Goal: Navigation & Orientation: Understand site structure

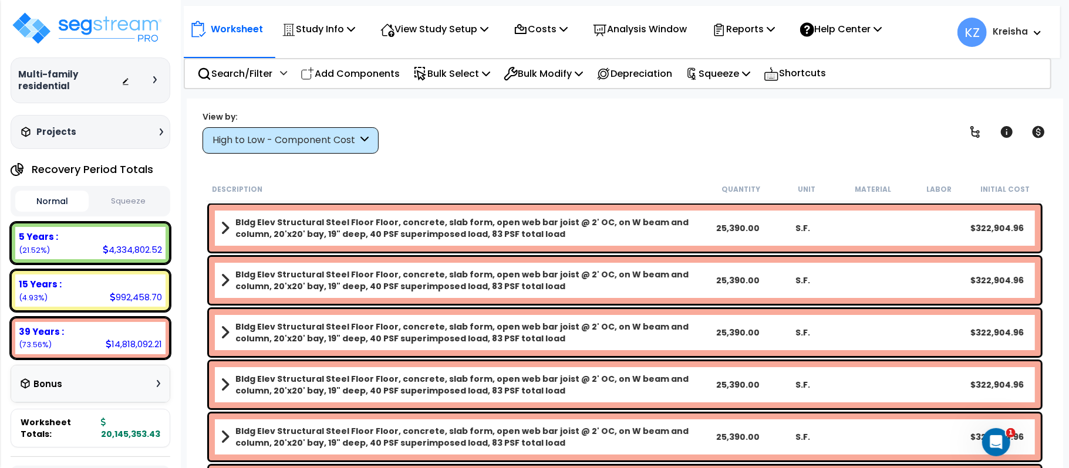
click at [150, 83] on div at bounding box center [141, 81] width 41 height 12
click at [519, 154] on div "Worksheet Study Info Study Setup Add Property Unit Template study Clone study KZ" at bounding box center [625, 333] width 876 height 468
click at [654, 118] on div "View by: High to Low - Component Cost High to Low - Component Cost" at bounding box center [624, 131] width 853 height 43
click at [447, 128] on div "View by: High to Low - Component Cost High to Low - Component Cost" at bounding box center [624, 131] width 853 height 43
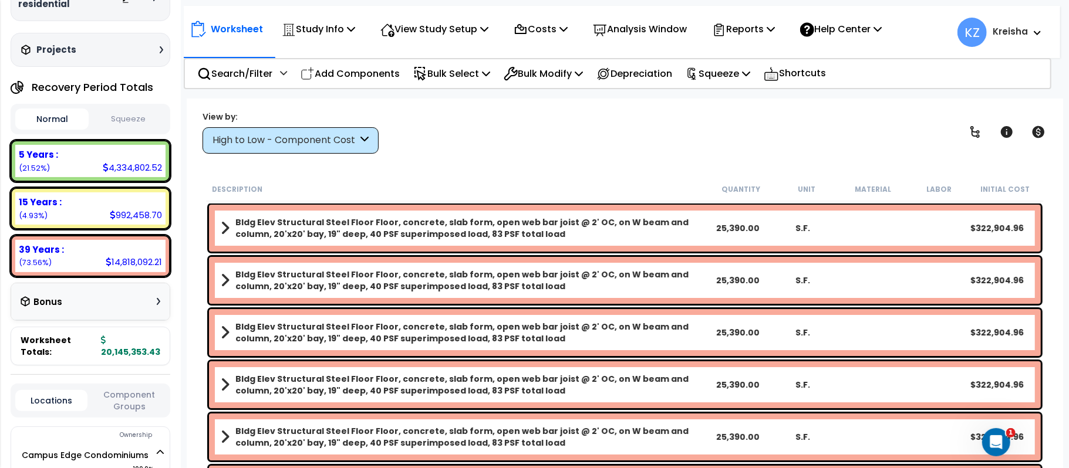
scroll to position [83, 0]
click at [451, 146] on div "View by: High to Low - Component Cost High to Low - Component Cost" at bounding box center [624, 131] width 853 height 43
click at [466, 146] on div "View by: High to Low - Component Cost High to Low - Component Cost" at bounding box center [624, 131] width 853 height 43
click at [269, 75] on p "Search/Filter" at bounding box center [234, 74] width 75 height 16
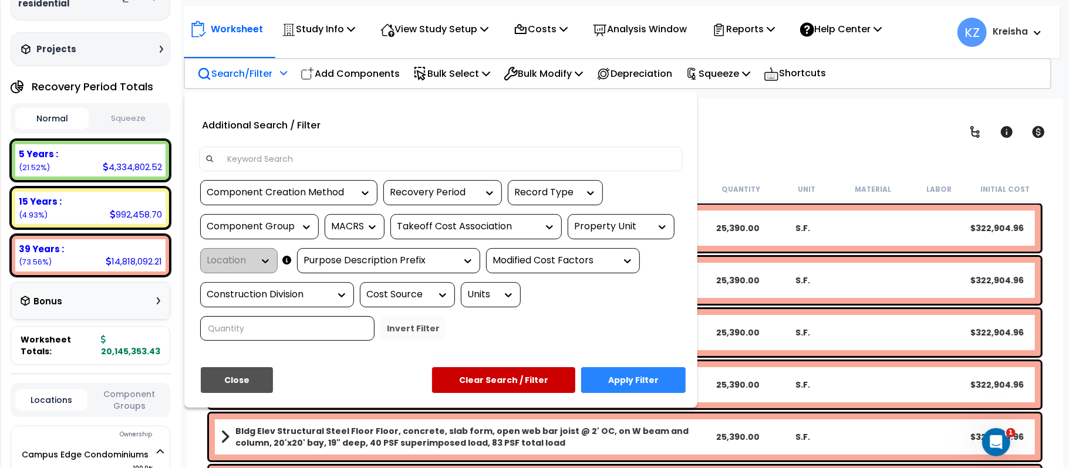
scroll to position [0, 0]
click at [730, 139] on div at bounding box center [534, 234] width 1069 height 468
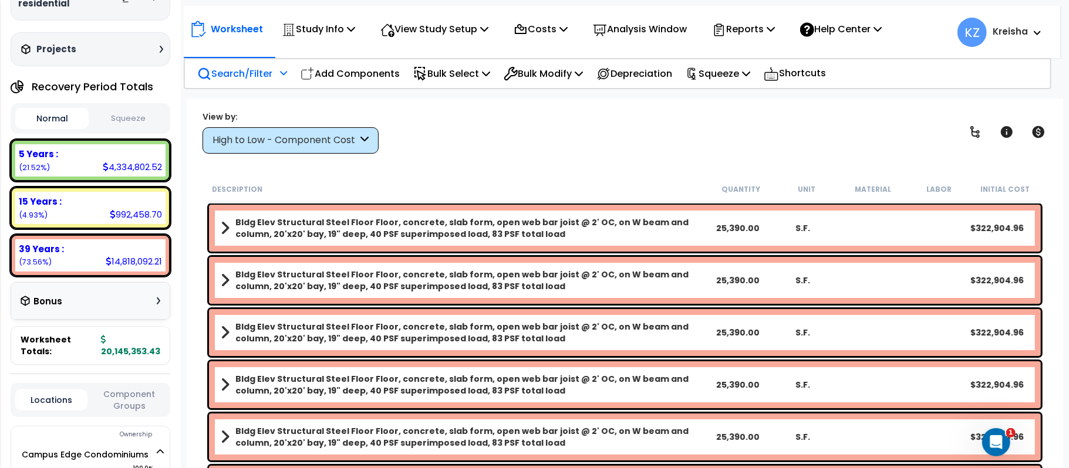
click at [639, 140] on div "View by: High to Low - Component Cost High to Low - Component Cost" at bounding box center [624, 131] width 853 height 43
click at [468, 151] on div "View by: High to Low - Component Cost High to Low - Component Cost" at bounding box center [624, 131] width 853 height 43
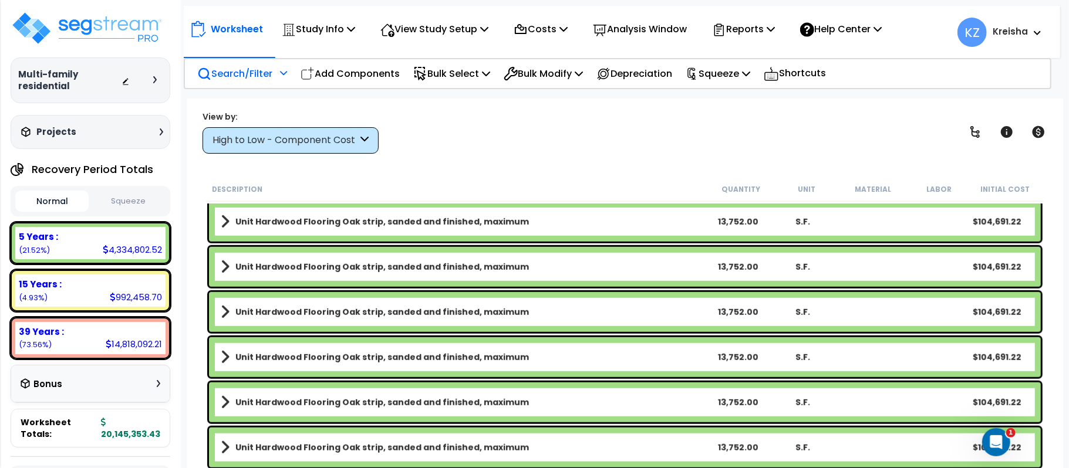
click at [272, 76] on p "Search/Filter" at bounding box center [234, 74] width 75 height 16
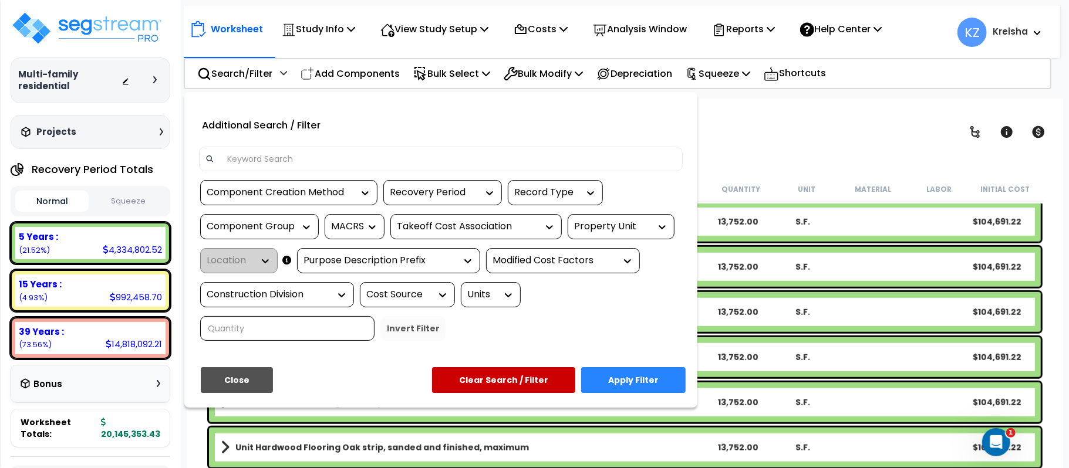
scroll to position [52, 0]
click at [458, 383] on button "Clear Search / Filter" at bounding box center [503, 380] width 143 height 26
click at [229, 373] on button "Close" at bounding box center [237, 380] width 72 height 26
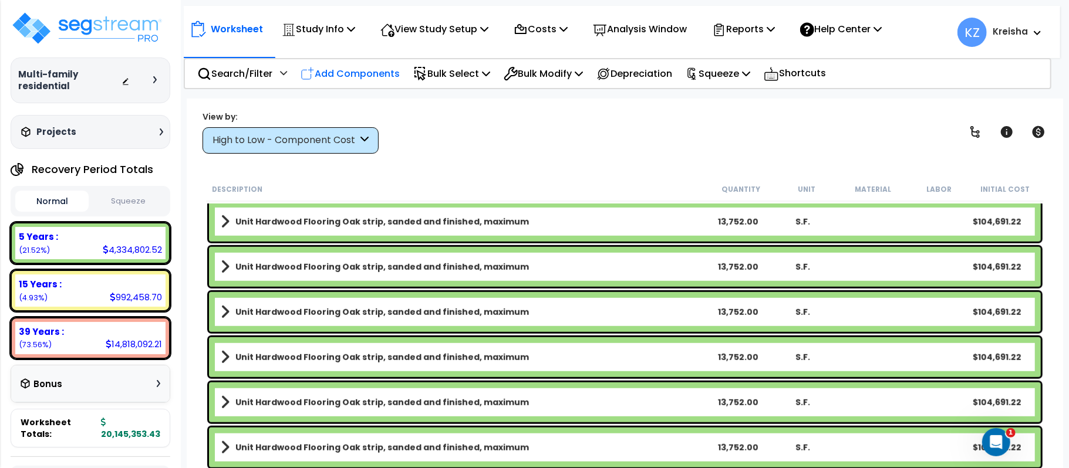
click at [329, 78] on p "Add Components" at bounding box center [349, 74] width 99 height 16
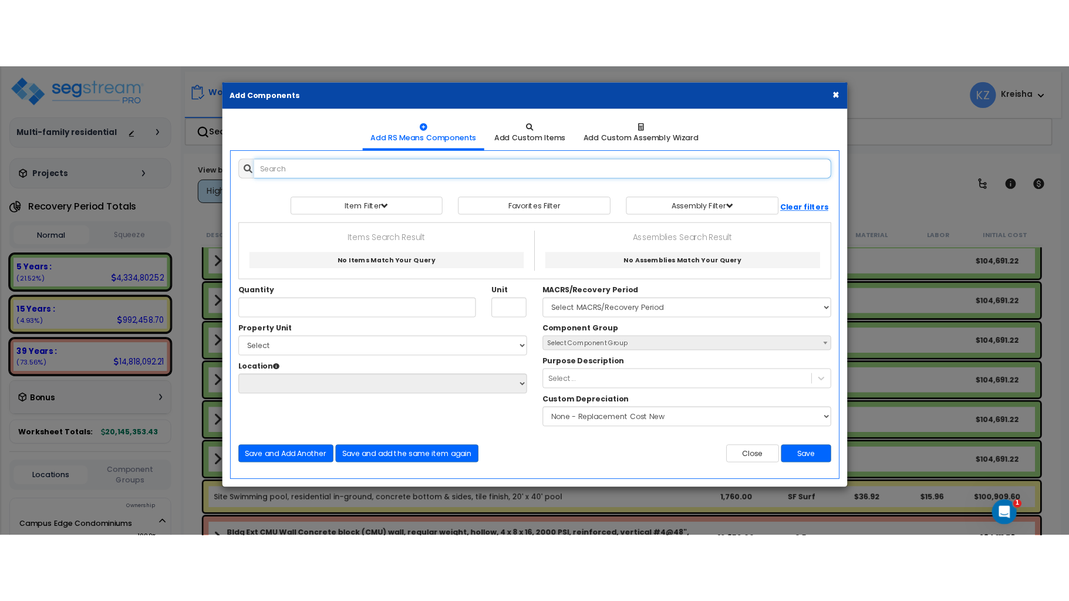
scroll to position [782, 0]
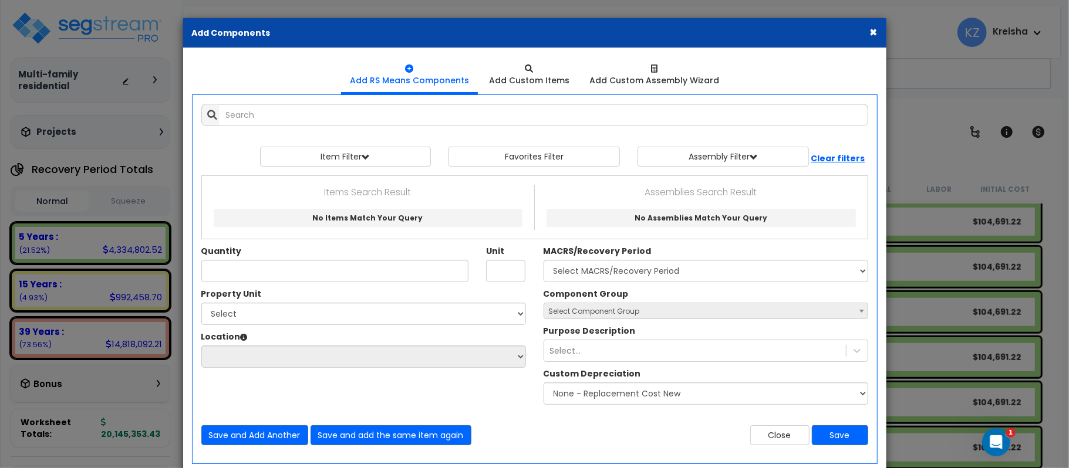
click at [928, 73] on div "× Add Components Add RS Means Components Add Custom Items Add Items" at bounding box center [534, 234] width 1069 height 468
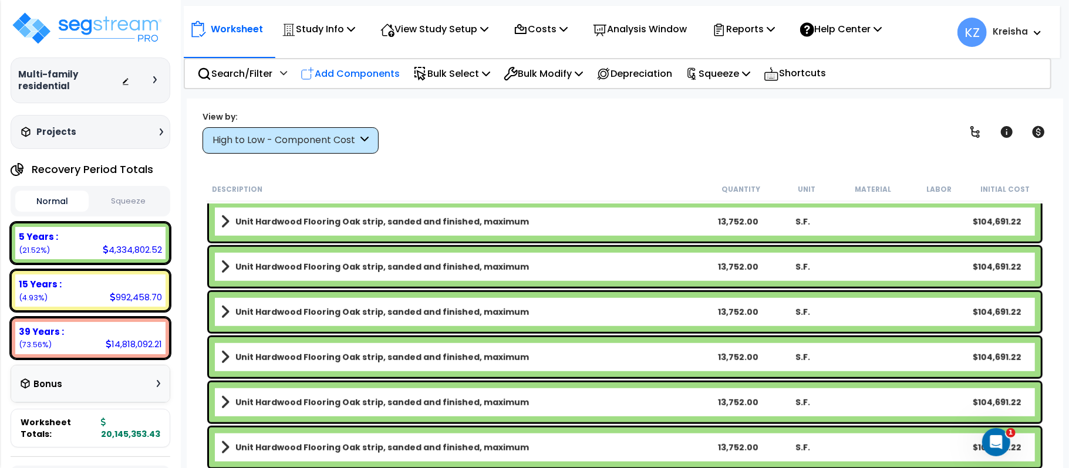
click at [367, 73] on p "Add Components" at bounding box center [349, 74] width 99 height 16
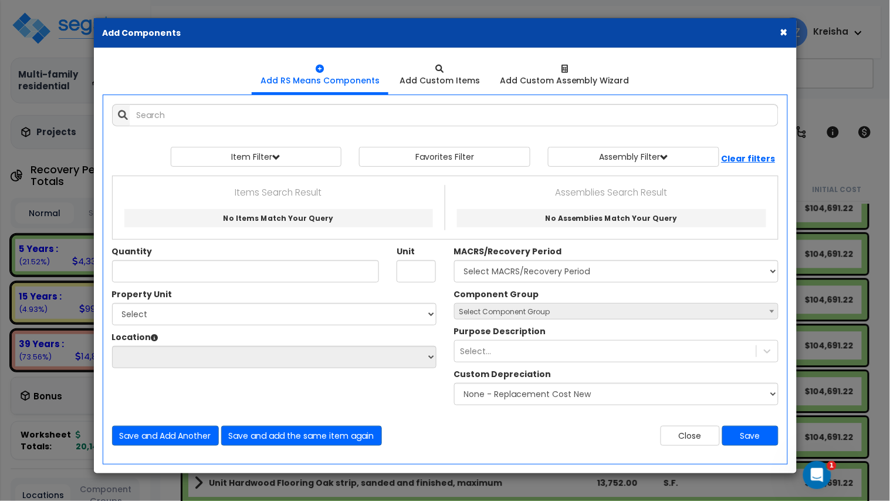
click at [781, 33] on span "KZ" at bounding box center [793, 32] width 29 height 29
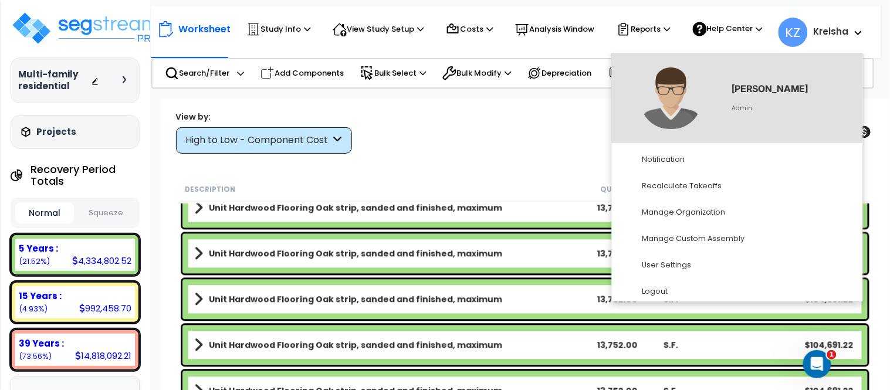
click at [397, 107] on div "Worksheet Study Info Study Setup Add Property Unit Template study Clone study KZ" at bounding box center [525, 294] width 730 height 390
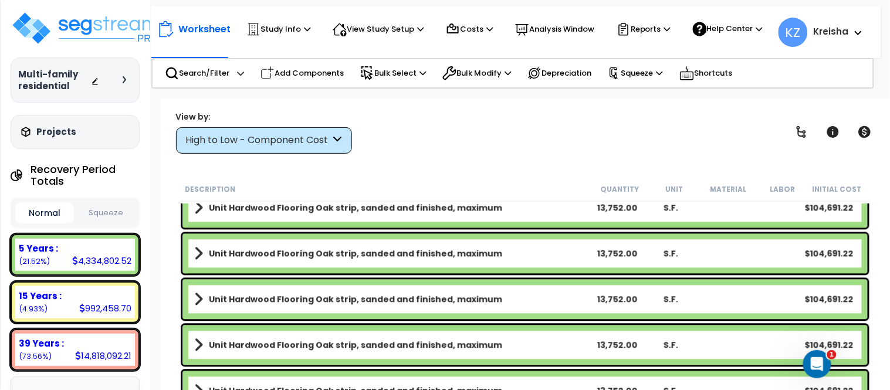
click at [423, 118] on div "View by: High to Low - Component Cost High to Low - Component Cost" at bounding box center [525, 131] width 707 height 43
